Goal: Task Accomplishment & Management: Use online tool/utility

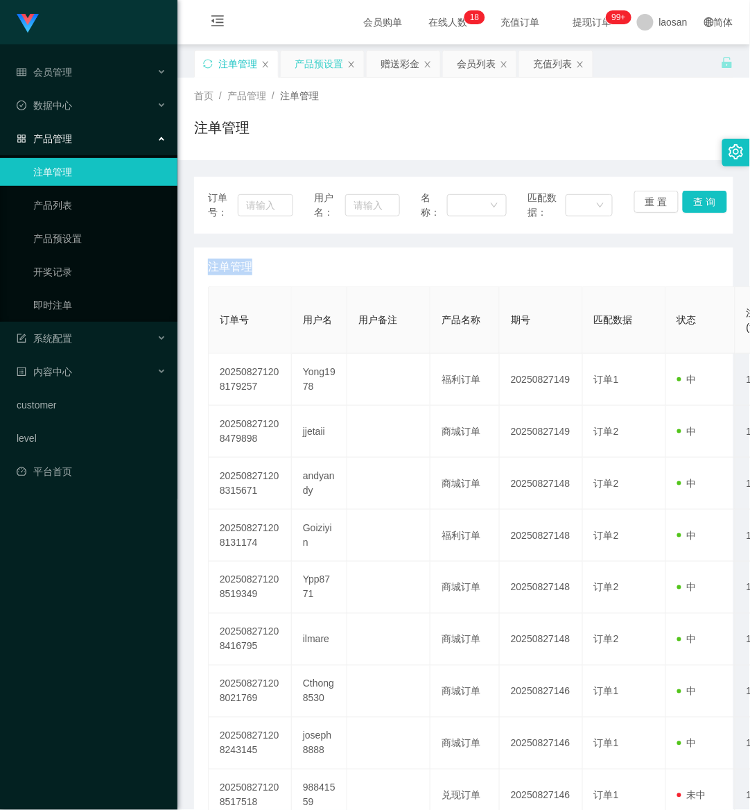
click at [326, 61] on div "产品预设置" at bounding box center [319, 64] width 49 height 26
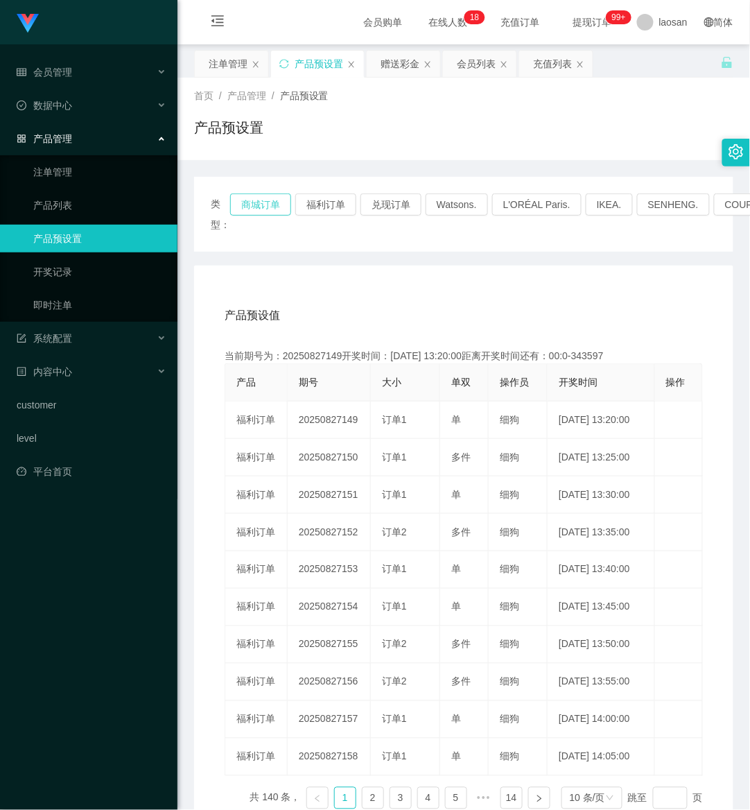
click at [255, 202] on button "商城订单" at bounding box center [260, 204] width 61 height 22
click at [243, 67] on div "注单管理" at bounding box center [228, 64] width 39 height 26
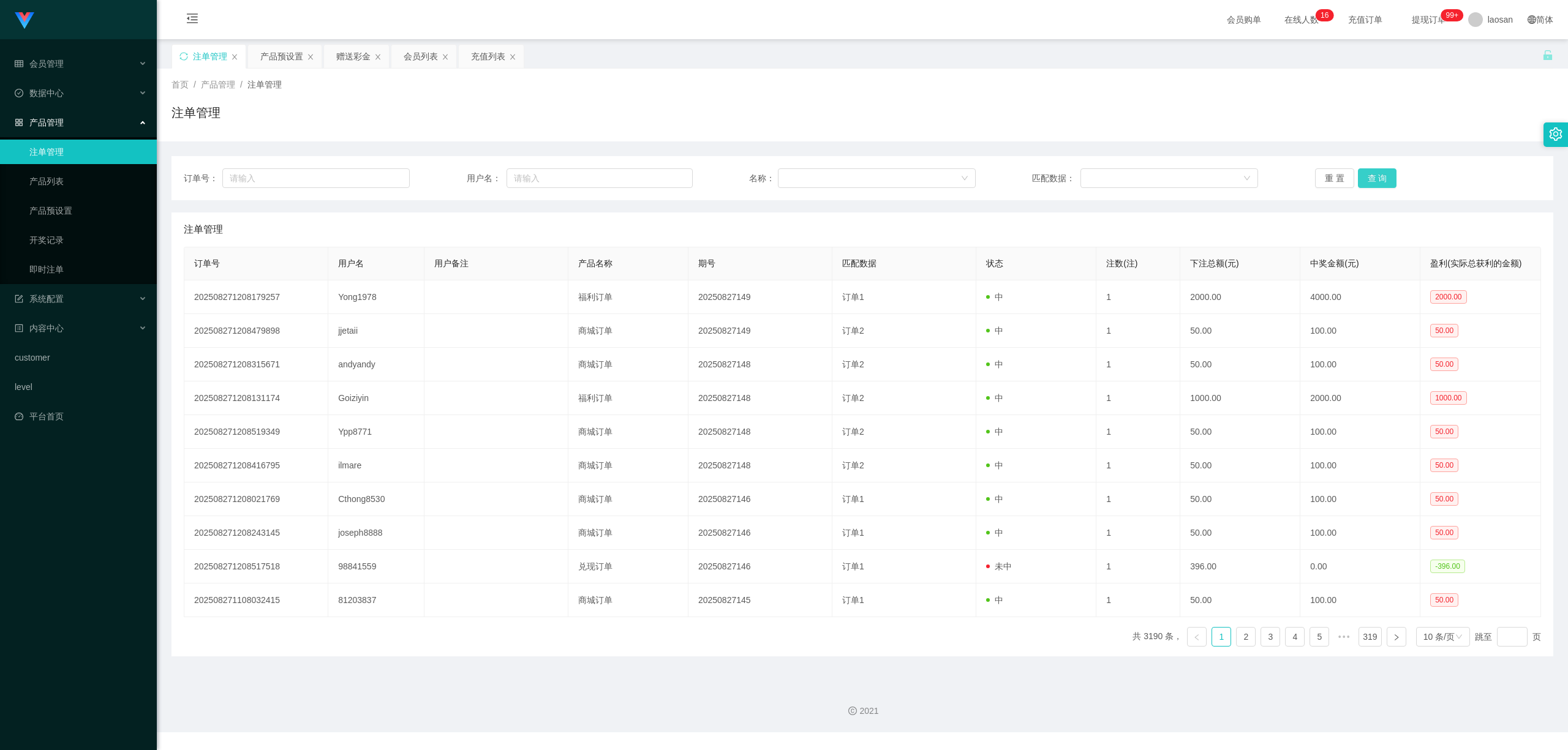
click at [662, 185] on button "查 询" at bounding box center [1378, 178] width 39 height 19
click at [662, 185] on div "重 置 查 询" at bounding box center [1428, 178] width 226 height 19
click at [662, 185] on button "查 询" at bounding box center [1378, 178] width 39 height 19
click at [662, 185] on button "查 询" at bounding box center [1385, 178] width 53 height 19
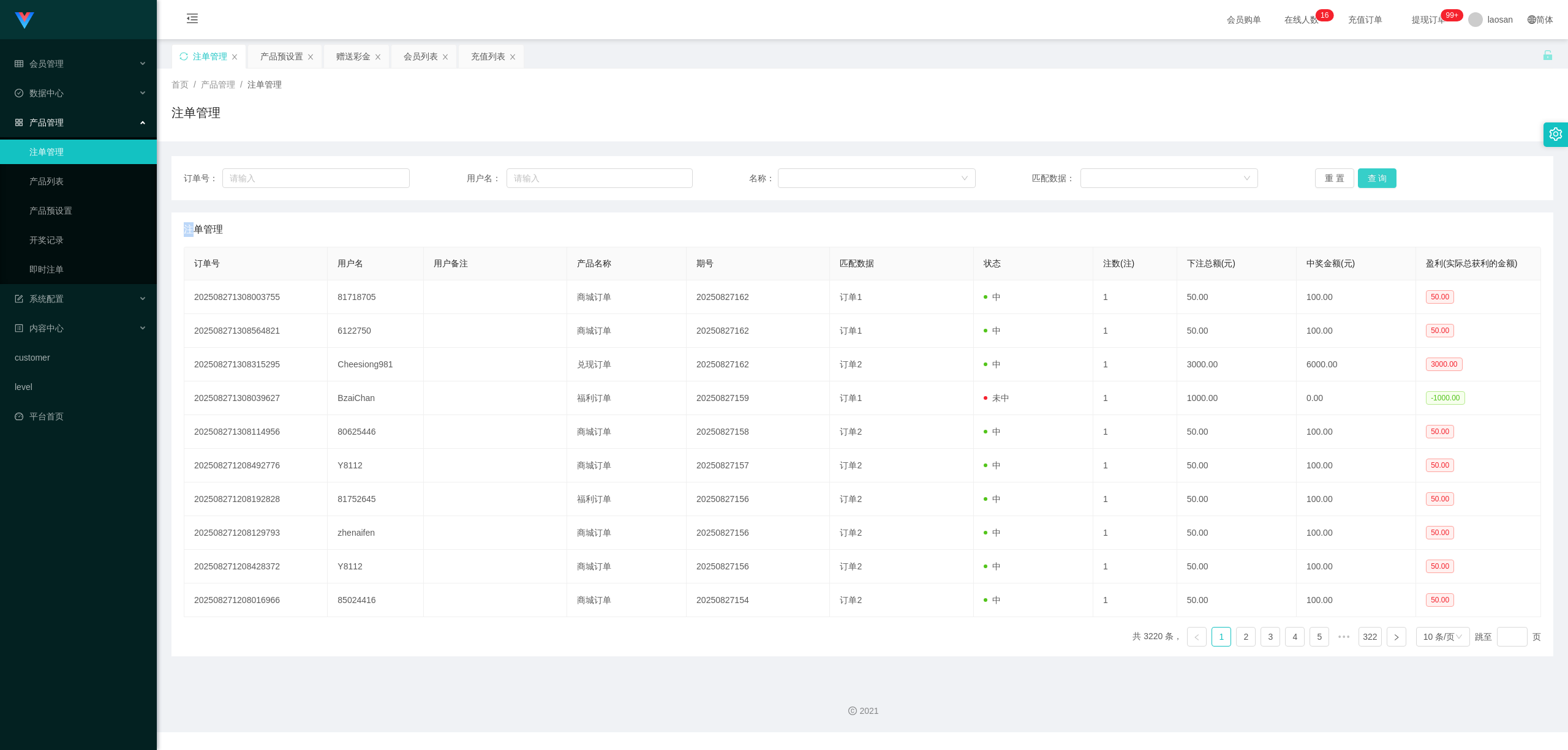
click at [662, 185] on button "查 询" at bounding box center [1378, 178] width 39 height 19
click at [662, 185] on button "查 询" at bounding box center [1385, 178] width 53 height 19
click at [662, 185] on button "查 询" at bounding box center [1378, 178] width 39 height 19
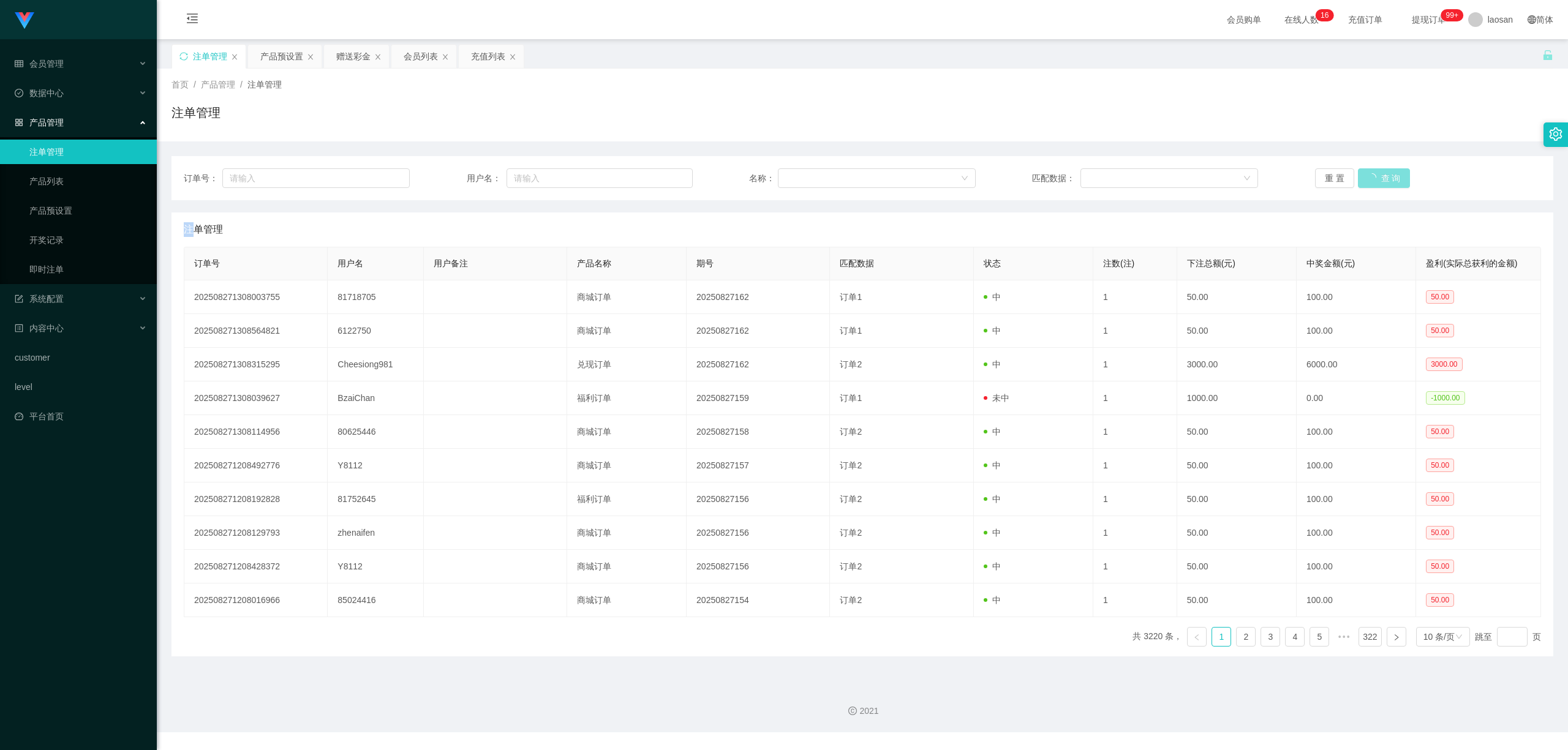
click at [662, 185] on button "查 询" at bounding box center [1385, 178] width 53 height 19
click at [662, 185] on button "查 询" at bounding box center [1378, 178] width 39 height 19
click at [662, 182] on button "查 询" at bounding box center [1378, 178] width 39 height 19
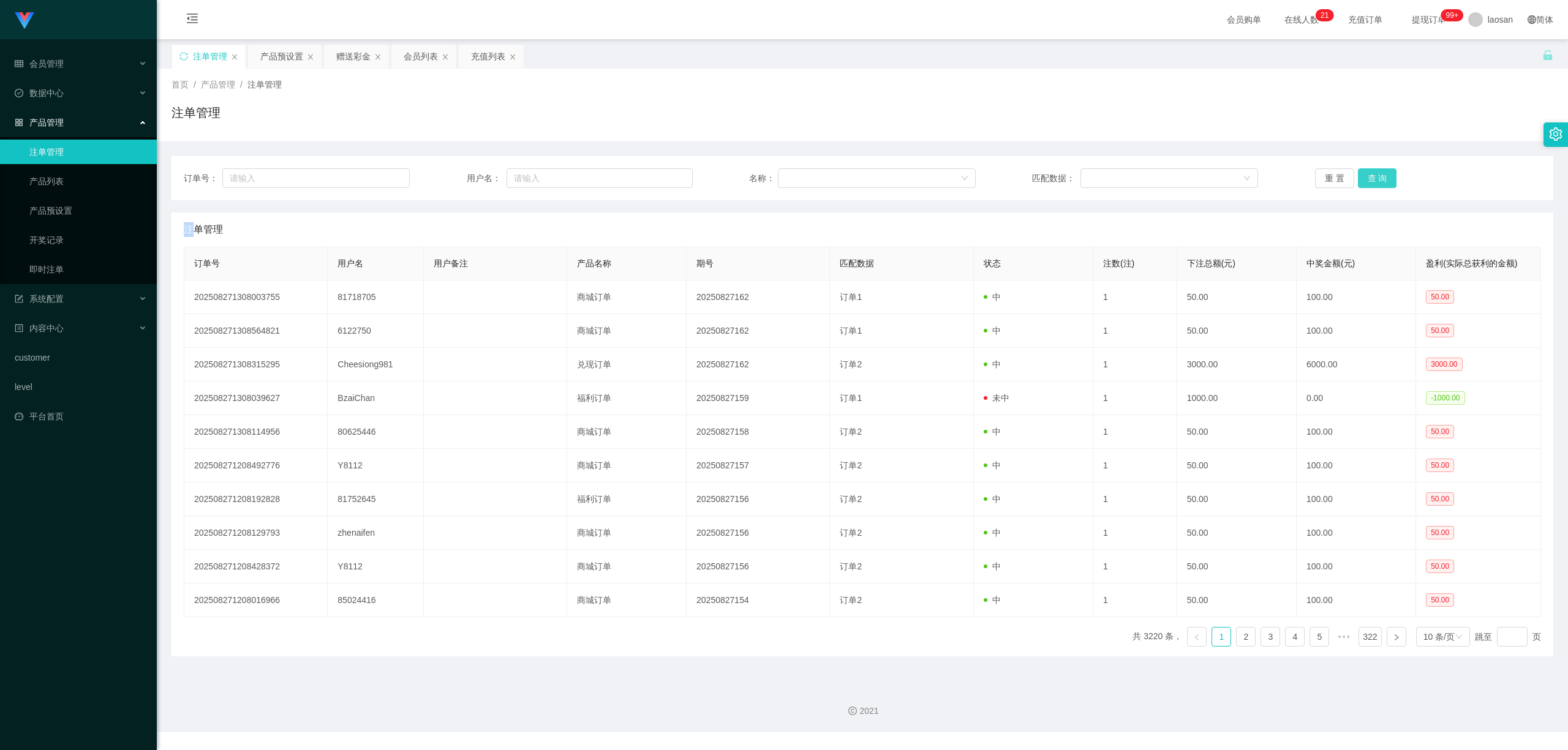
click at [662, 182] on div "重 置 查 询" at bounding box center [1428, 178] width 226 height 19
click at [662, 182] on button "查 询" at bounding box center [1378, 178] width 39 height 19
click at [662, 182] on div "重 置 查 询" at bounding box center [1428, 178] width 226 height 19
click at [662, 182] on button "查 询" at bounding box center [1378, 178] width 39 height 19
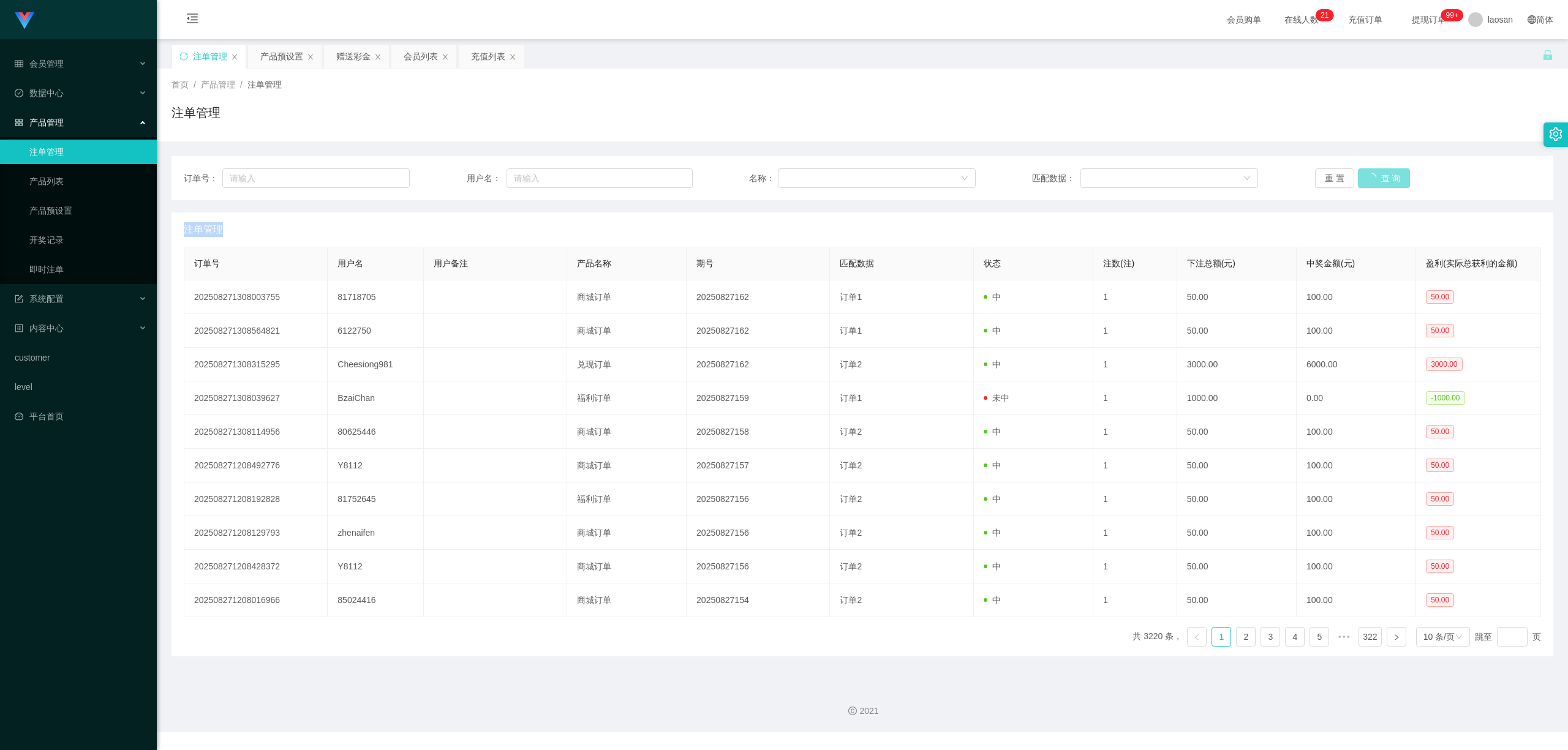
click at [662, 182] on div "重 置 查 询" at bounding box center [1428, 178] width 226 height 19
click at [662, 182] on button "查 询" at bounding box center [1378, 178] width 39 height 19
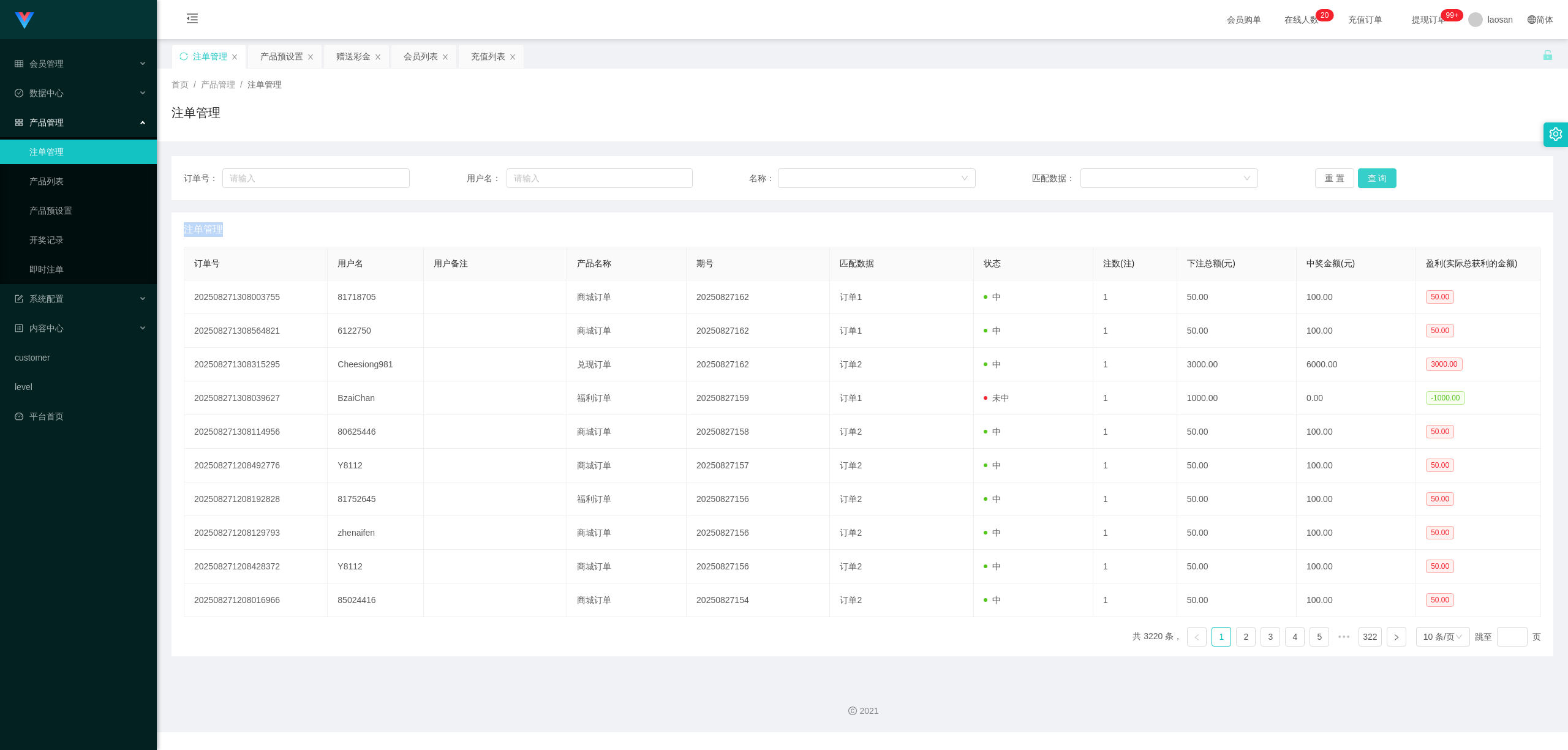
click at [662, 182] on button "查 询" at bounding box center [1378, 178] width 39 height 19
click at [662, 182] on div "重 置 查 询" at bounding box center [1428, 178] width 226 height 19
click at [662, 182] on button "查 询" at bounding box center [1378, 178] width 39 height 19
click at [662, 182] on div "重 置 查 询" at bounding box center [1428, 178] width 226 height 19
click at [662, 182] on button "查 询" at bounding box center [1378, 178] width 39 height 19
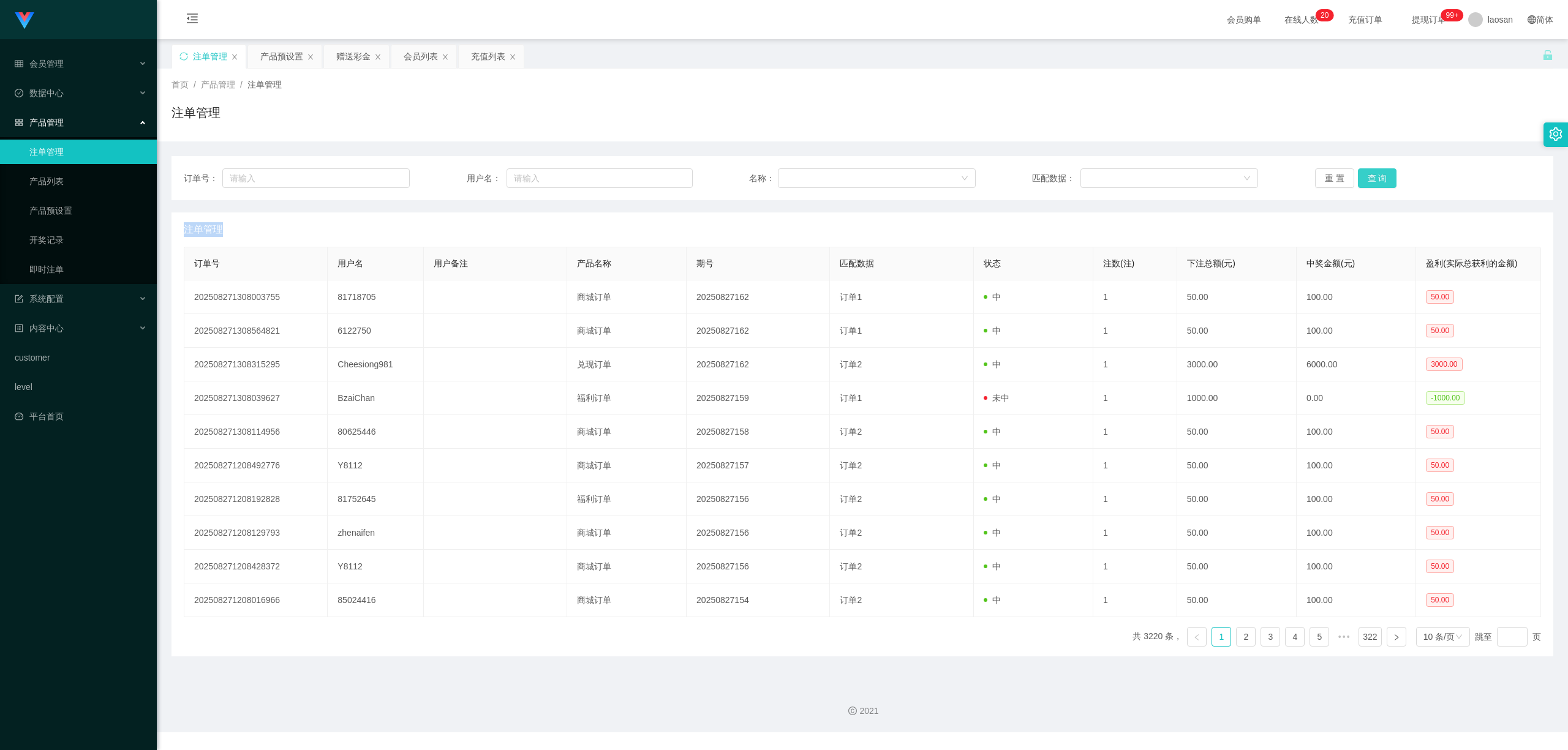
click at [662, 182] on button "查 询" at bounding box center [1378, 178] width 39 height 19
click at [662, 178] on button "查 询" at bounding box center [1378, 178] width 39 height 19
click at [662, 182] on button "查 询" at bounding box center [1378, 178] width 39 height 19
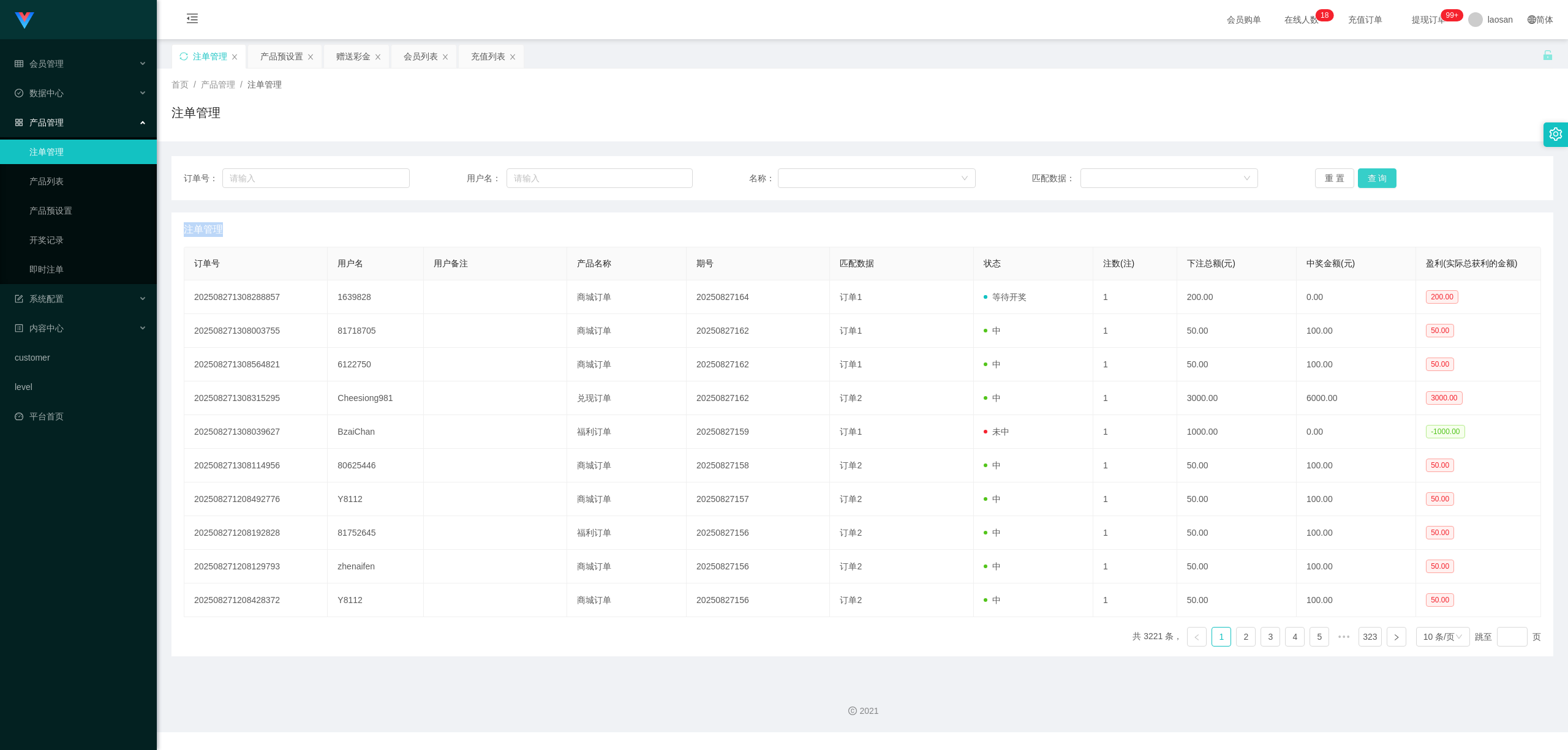
click at [662, 182] on div "重 置 查 询" at bounding box center [1428, 178] width 226 height 19
click at [662, 182] on button "查 询" at bounding box center [1378, 178] width 39 height 19
click at [662, 182] on button "查 询" at bounding box center [1385, 178] width 53 height 19
click at [662, 182] on div "重 置 查 询" at bounding box center [1428, 178] width 226 height 19
click at [662, 183] on button "查 询" at bounding box center [1378, 178] width 39 height 19
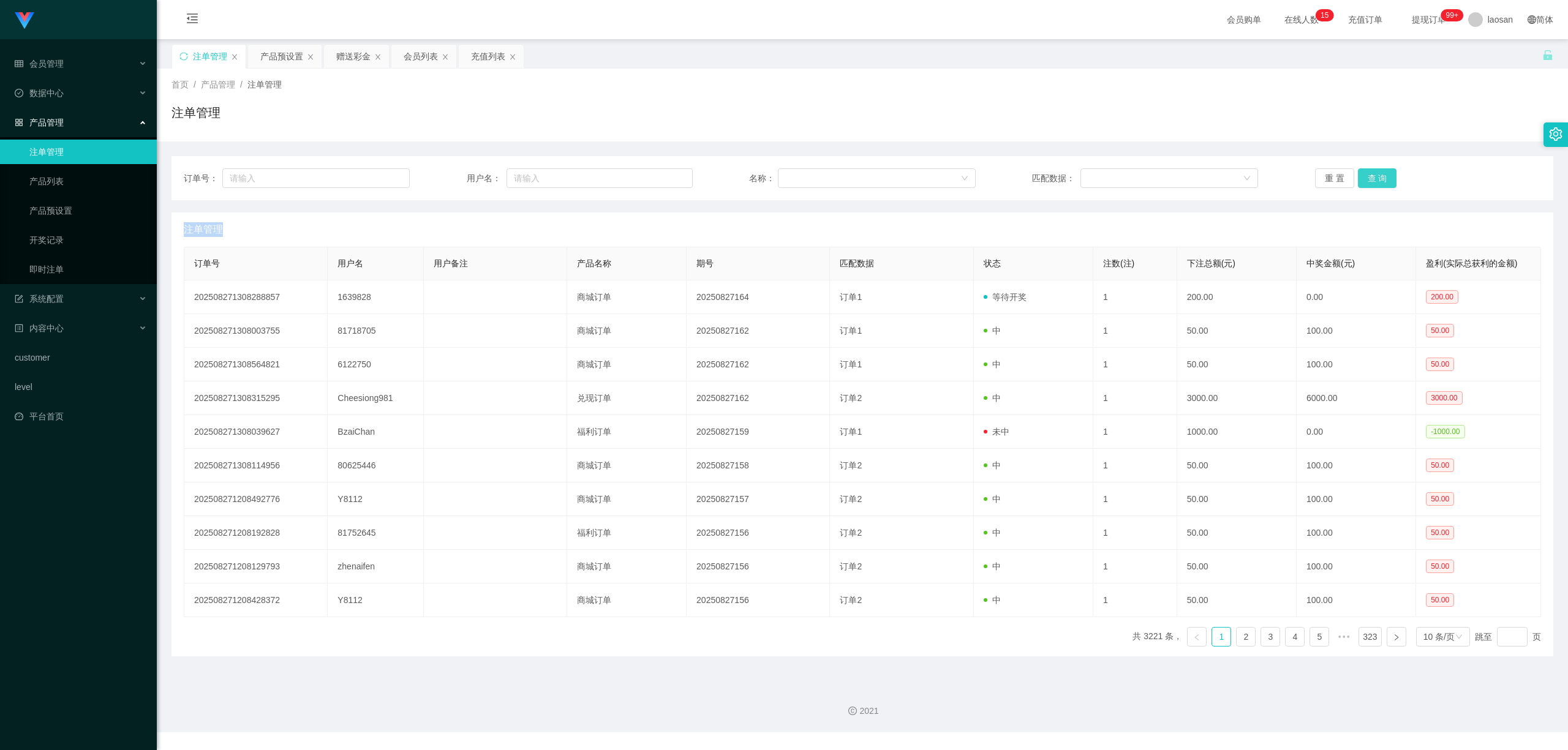
click at [662, 177] on button "查 询" at bounding box center [1378, 178] width 39 height 19
